Goal: Information Seeking & Learning: Learn about a topic

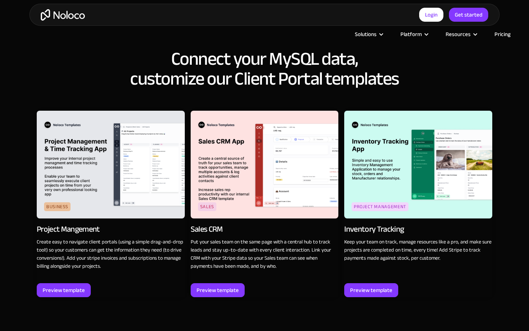
scroll to position [1103, 0]
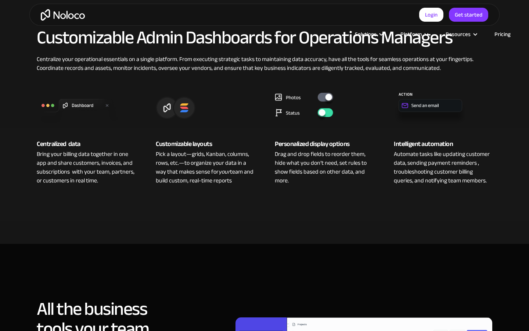
scroll to position [532, 0]
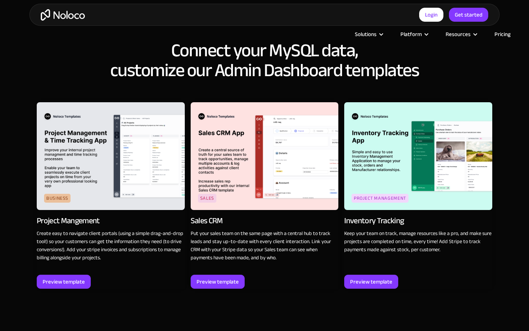
scroll to position [1103, 0]
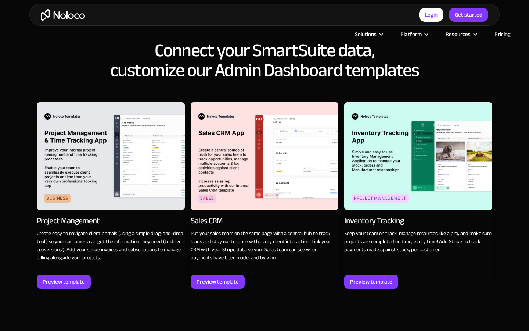
scroll to position [1103, 0]
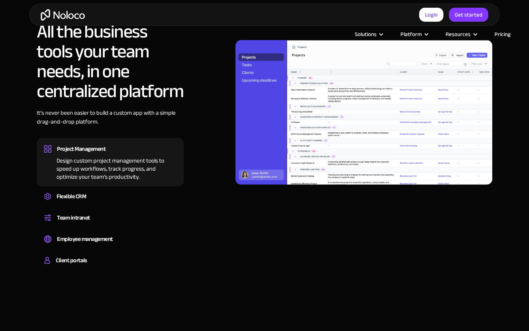
scroll to position [818, 0]
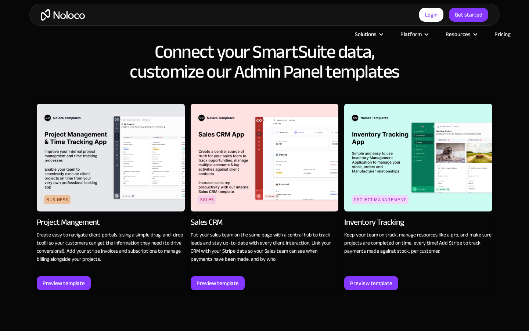
scroll to position [1102, 0]
